Goal: Register for event/course

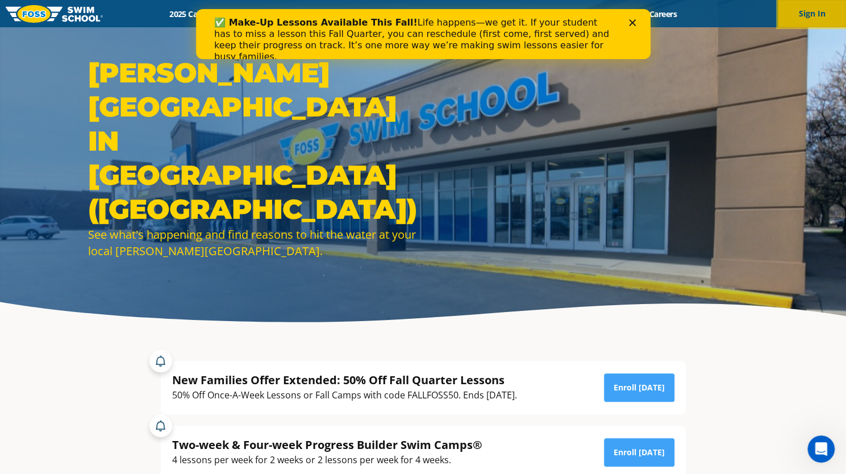
click at [805, 12] on button "Sign In" at bounding box center [812, 13] width 68 height 27
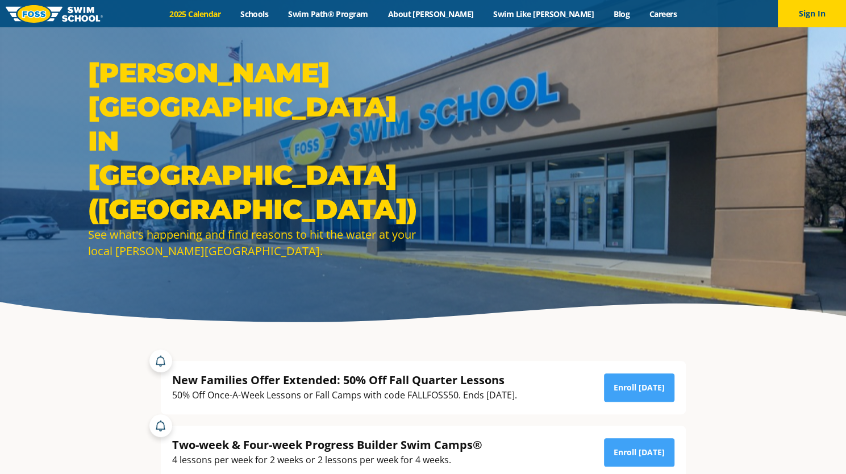
click at [231, 13] on link "2025 Calendar" at bounding box center [195, 14] width 71 height 11
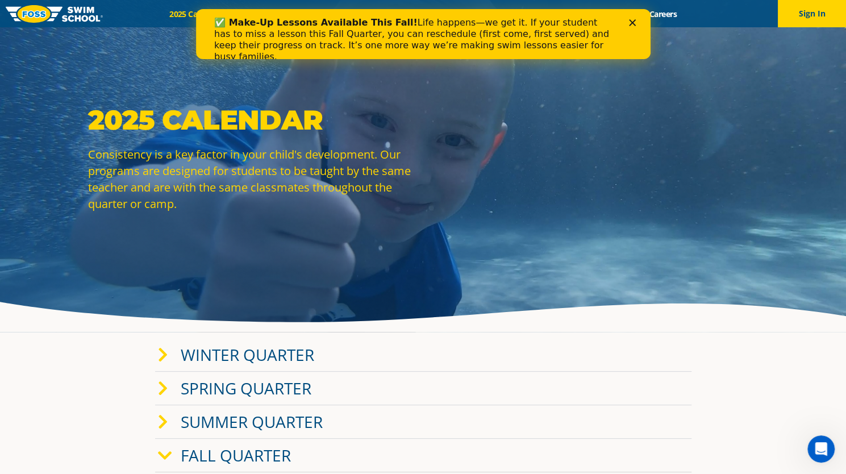
click at [633, 22] on polygon "Close" at bounding box center [632, 22] width 7 height 7
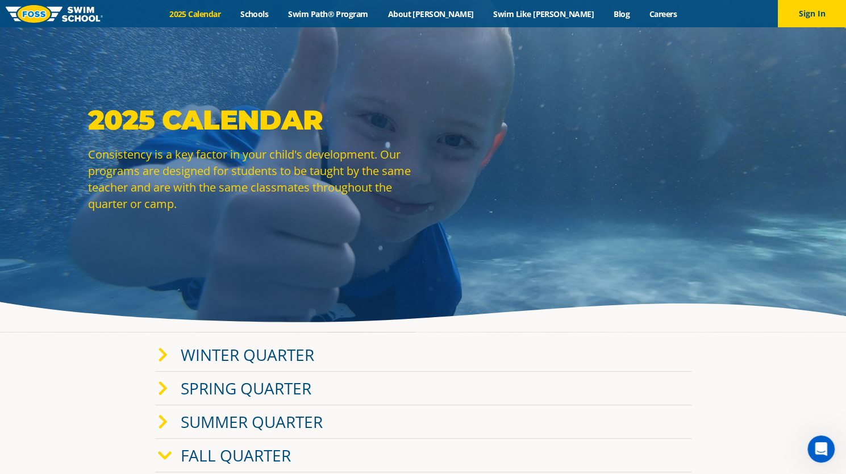
click at [265, 361] on link "Winter Quarter" at bounding box center [248, 355] width 134 height 22
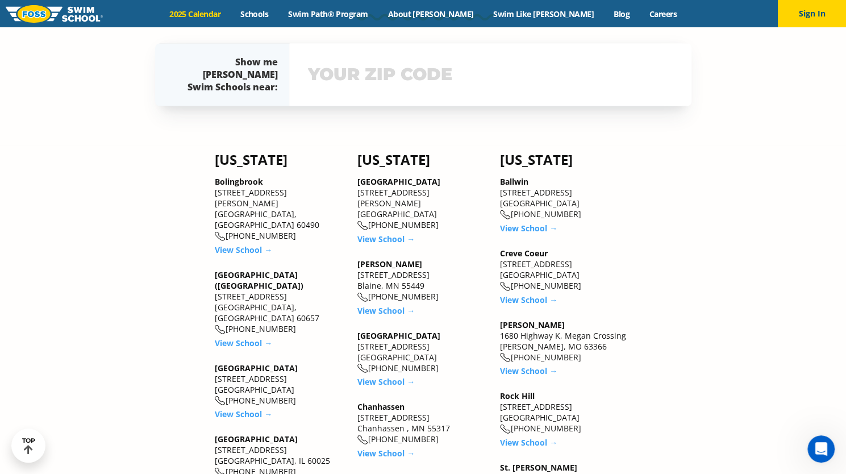
scroll to position [1080, 0]
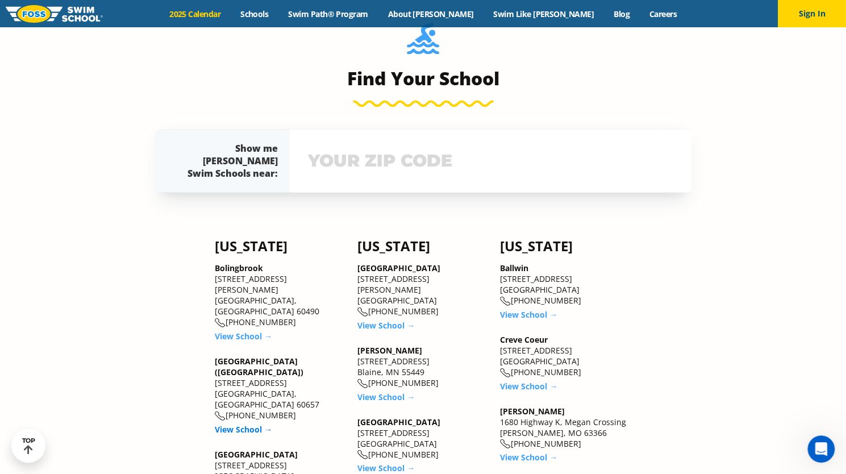
click at [237, 423] on link "View School →" at bounding box center [243, 428] width 57 height 11
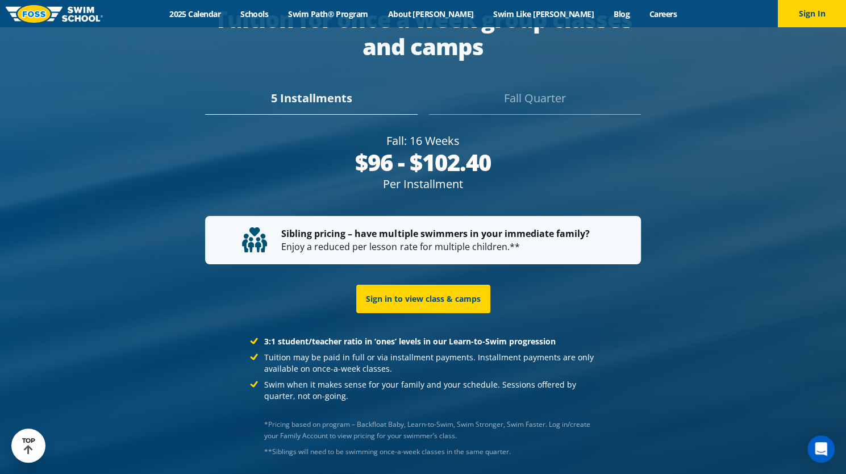
scroll to position [2216, 0]
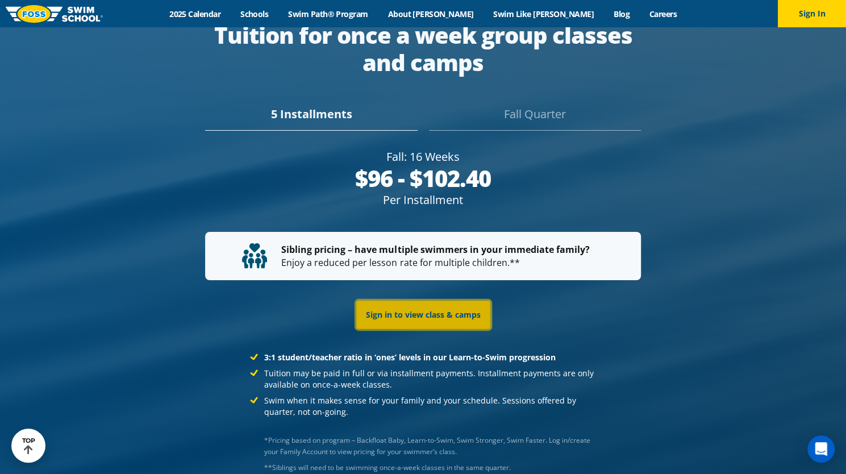
click at [436, 301] on link "Sign in to view class & camps" at bounding box center [423, 315] width 134 height 28
